Goal: Task Accomplishment & Management: Manage account settings

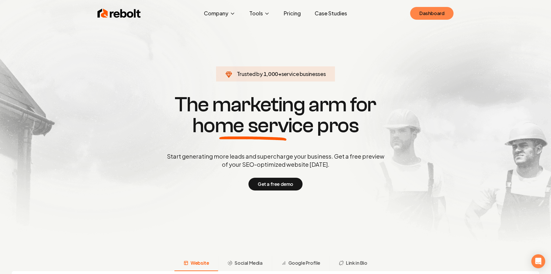
click at [447, 12] on link "Dashboard" at bounding box center [431, 13] width 43 height 13
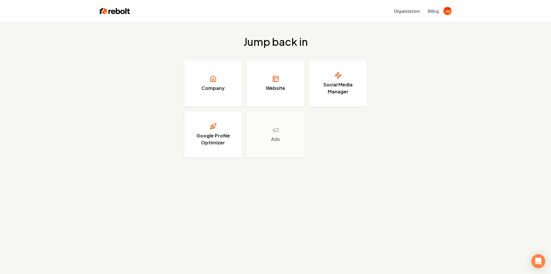
click at [547, 259] on div "Jump back in Company Website Social Media Manager Google Profile Optimizer Ads" at bounding box center [275, 159] width 551 height 274
click at [540, 259] on icon "Open Intercom Messenger" at bounding box center [538, 261] width 7 height 8
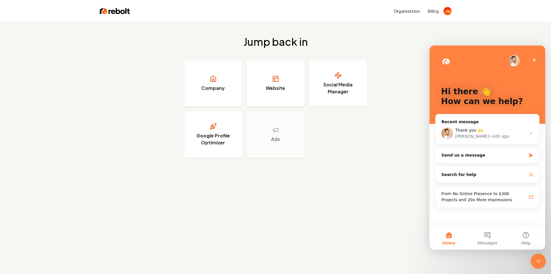
click at [539, 257] on icon "Close Intercom Messenger" at bounding box center [537, 259] width 7 height 7
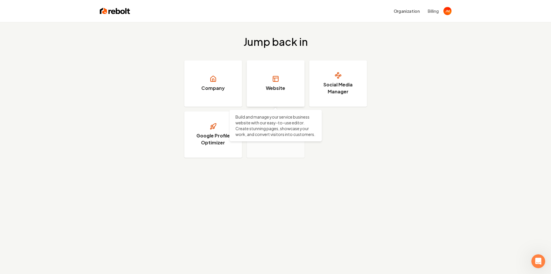
click at [268, 84] on link "Website" at bounding box center [276, 83] width 58 height 46
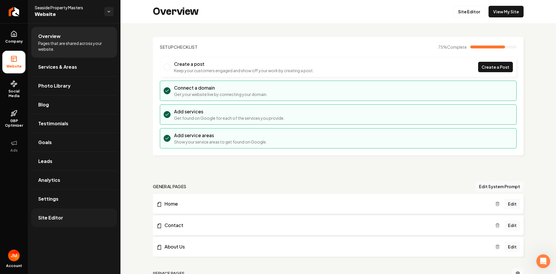
click at [77, 217] on link "Site Editor" at bounding box center [74, 217] width 86 height 19
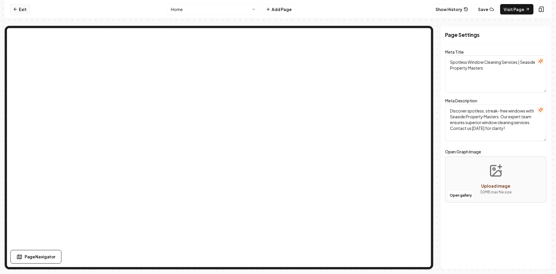
click at [21, 9] on link "Exit" at bounding box center [19, 9] width 21 height 10
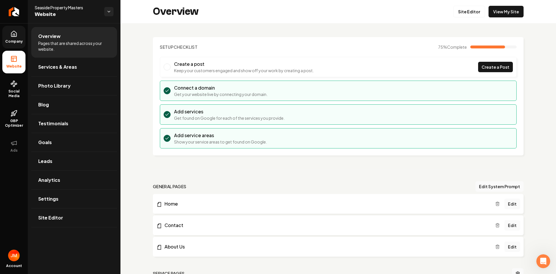
click at [15, 38] on link "Company" at bounding box center [13, 37] width 23 height 23
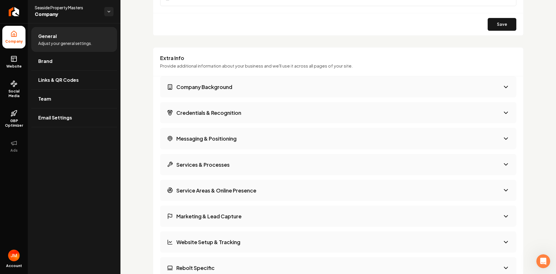
scroll to position [897, 0]
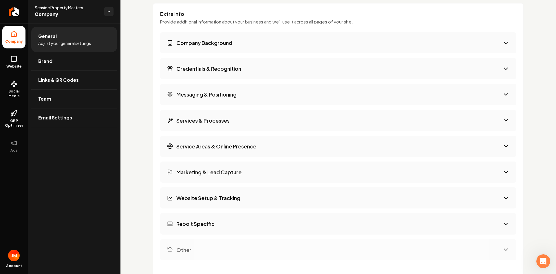
click at [499, 98] on button "Messaging & Positioning" at bounding box center [338, 94] width 356 height 21
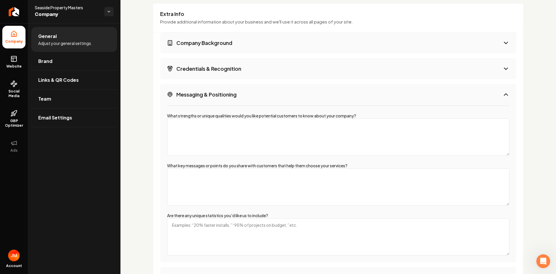
click at [502, 96] on icon "Main content area" at bounding box center [505, 94] width 7 height 7
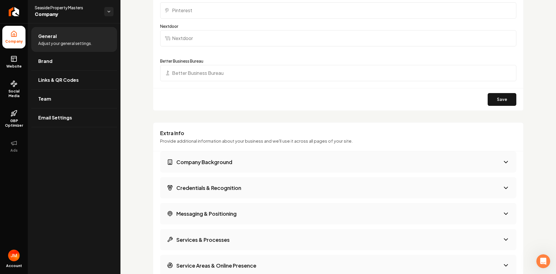
scroll to position [782, 0]
